Goal: Task Accomplishment & Management: Manage account settings

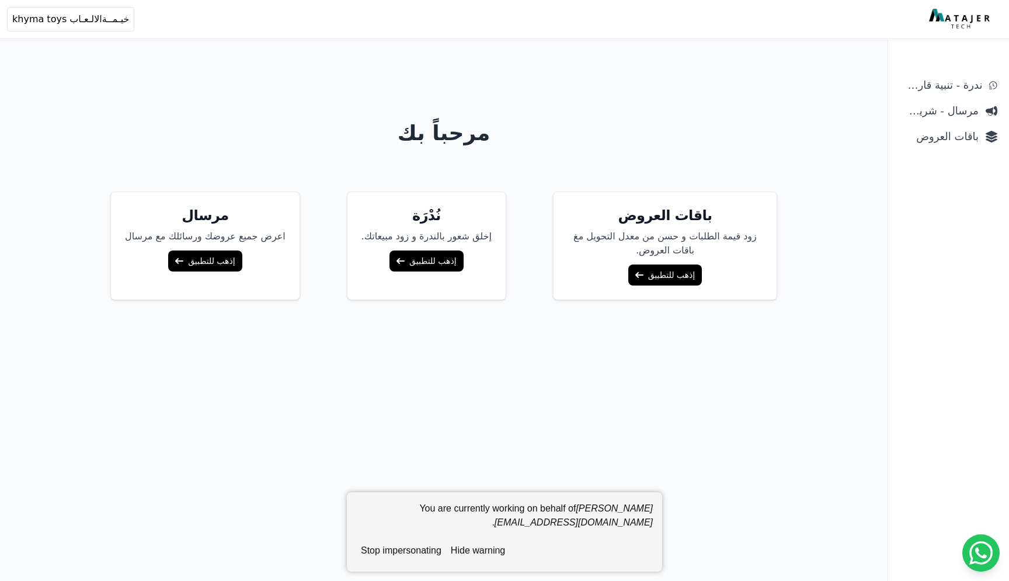
click at [967, 133] on span "باقات العروض" at bounding box center [938, 136] width 79 height 16
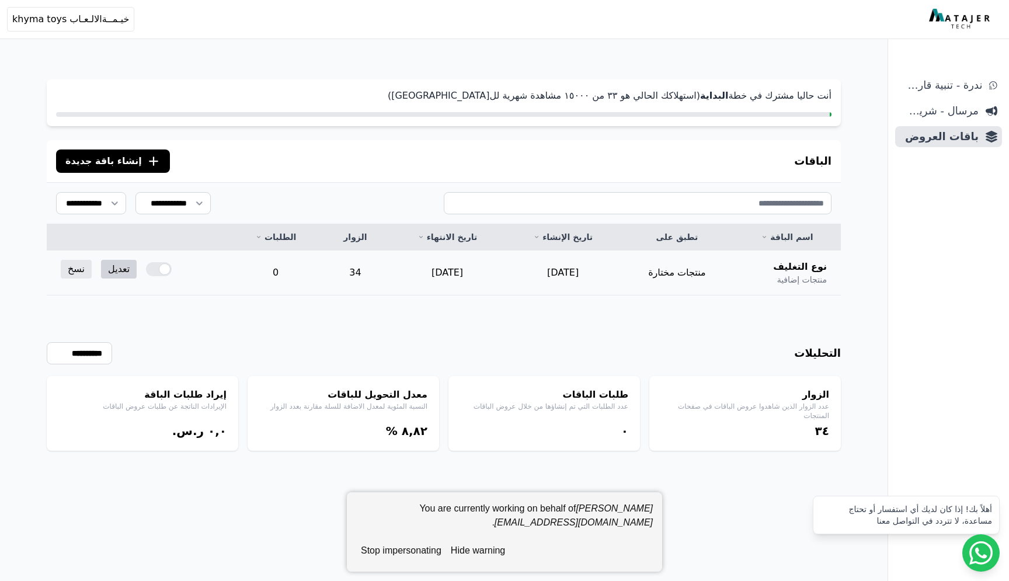
click at [121, 271] on link "تعديل" at bounding box center [119, 269] width 36 height 19
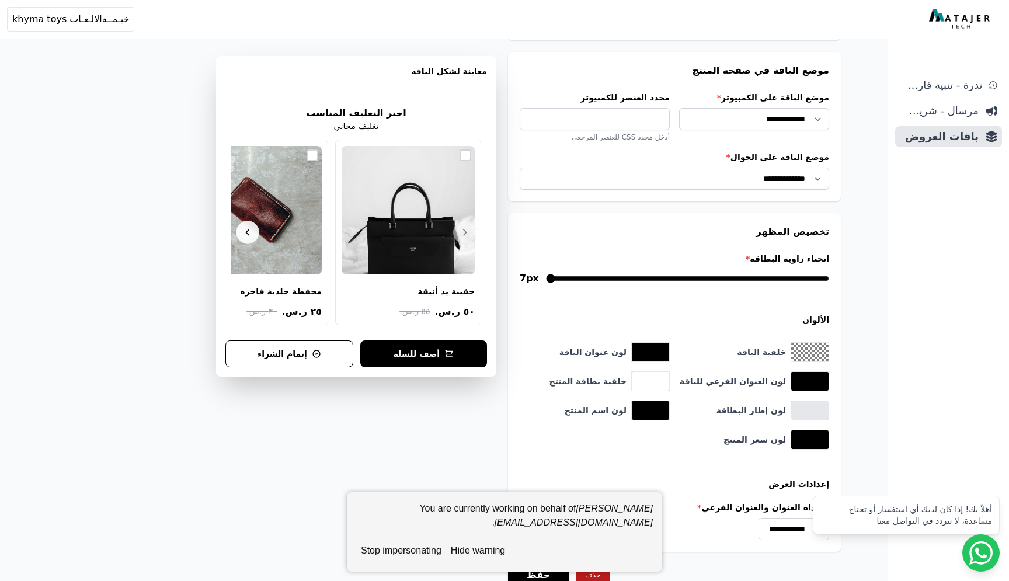
scroll to position [984, 0]
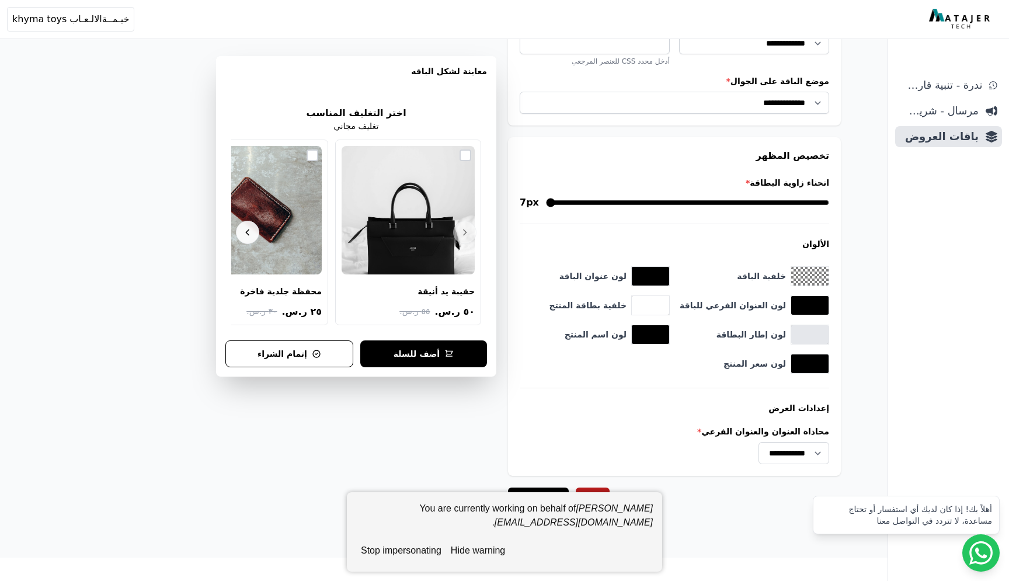
click at [489, 548] on button "hide warning" at bounding box center [478, 550] width 64 height 23
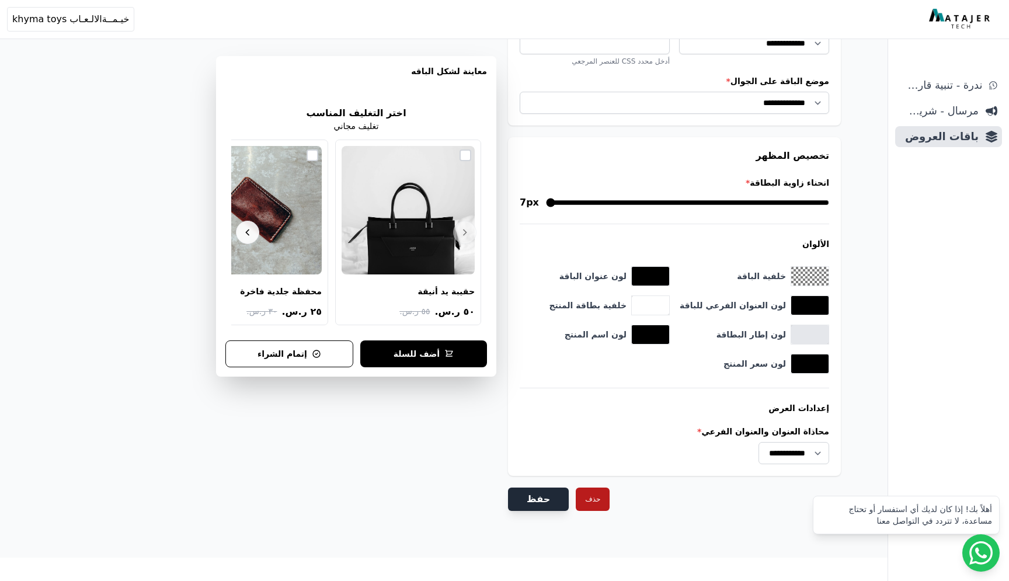
click at [524, 500] on button "حفظ" at bounding box center [538, 498] width 61 height 23
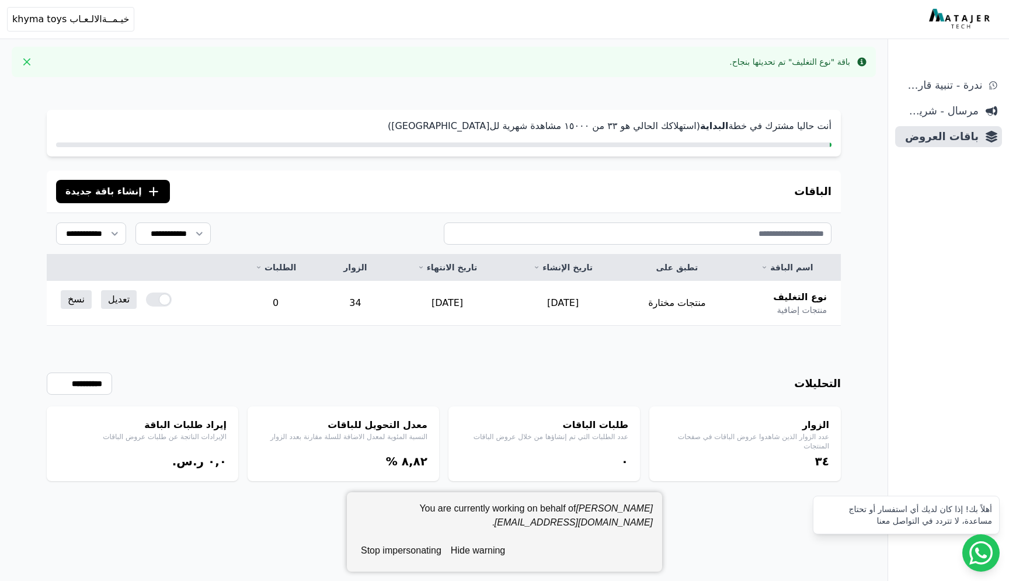
click at [426, 553] on button "stop impersonating" at bounding box center [401, 550] width 90 height 23
